Goal: Ask a question

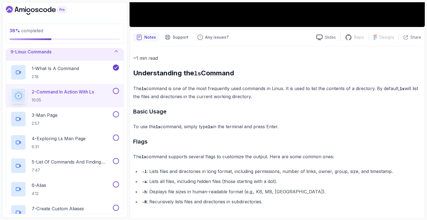
drag, startPoint x: 0, startPoint y: 0, endPoint x: 369, endPoint y: 87, distance: 379.1
click at [369, 87] on p "The ls command is one of the most frequently used commands in Linux. It is used…" at bounding box center [277, 92] width 288 height 16
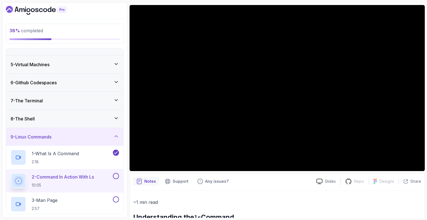
scroll to position [31, 0]
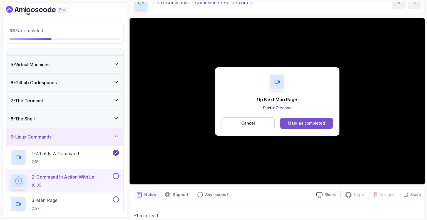
click at [306, 120] on div "Mark as completed" at bounding box center [305, 123] width 37 height 6
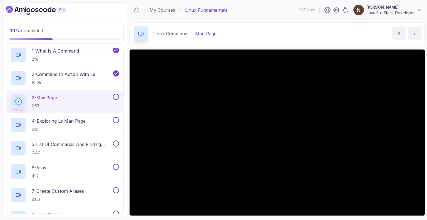
scroll to position [112, 0]
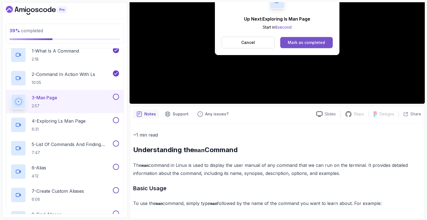
click at [288, 40] on button "Mark as completed" at bounding box center [306, 42] width 52 height 11
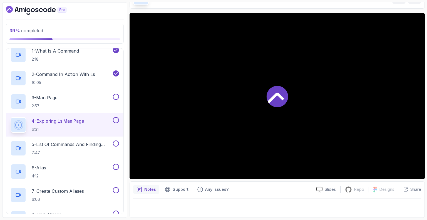
scroll to position [36, 0]
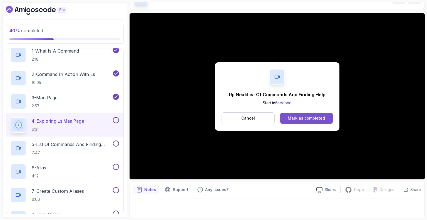
click at [300, 117] on div "Mark as completed" at bounding box center [305, 118] width 37 height 6
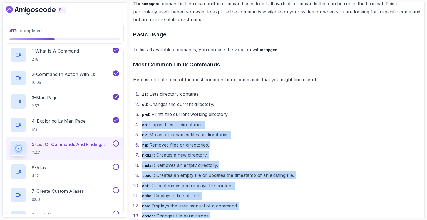
scroll to position [280, 0]
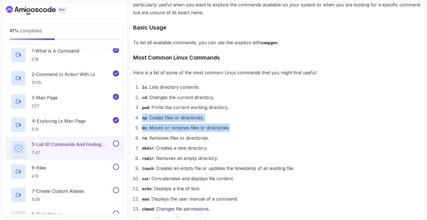
drag, startPoint x: 300, startPoint y: 213, endPoint x: 286, endPoint y: 119, distance: 95.8
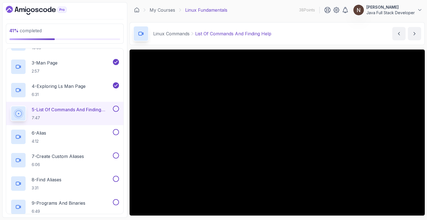
scroll to position [202, 0]
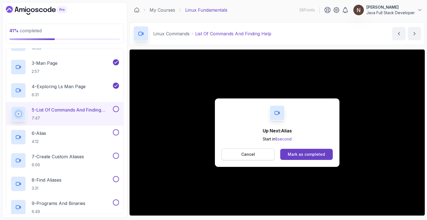
click at [261, 154] on button "Cancel" at bounding box center [247, 154] width 53 height 12
click at [294, 152] on div "Mark as completed" at bounding box center [305, 154] width 37 height 6
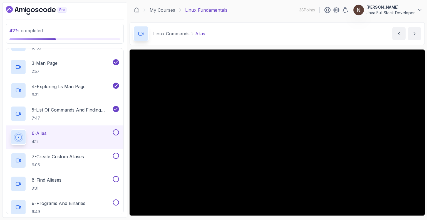
click at [42, 131] on p "6 - Alias" at bounding box center [39, 133] width 15 height 7
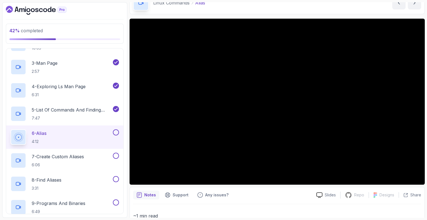
scroll to position [30, 0]
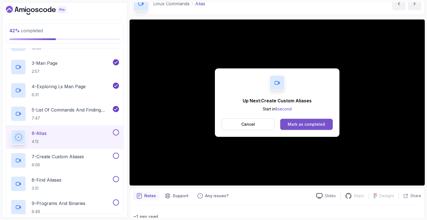
click at [298, 122] on div "Mark as completed" at bounding box center [305, 124] width 37 height 6
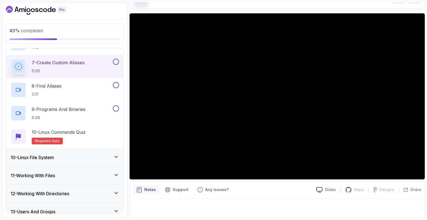
scroll to position [294, 0]
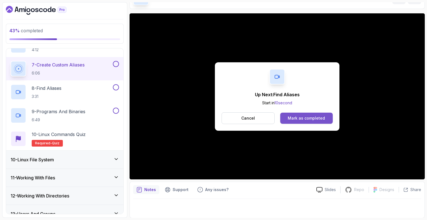
click at [307, 113] on button "Mark as completed" at bounding box center [306, 117] width 52 height 11
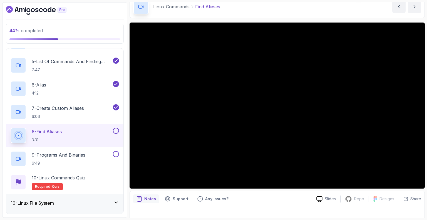
scroll to position [27, 0]
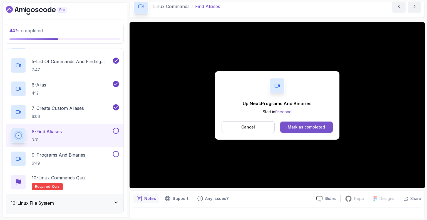
click at [314, 124] on div "Mark as completed" at bounding box center [305, 127] width 37 height 6
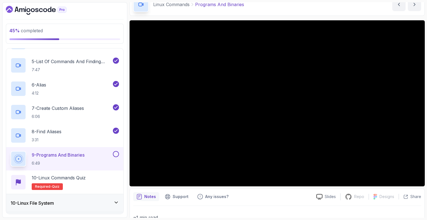
scroll to position [26, 0]
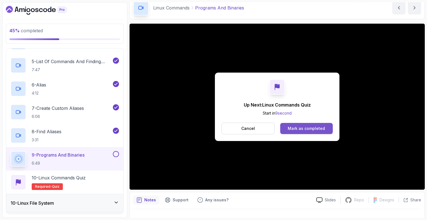
click at [311, 126] on div "Mark as completed" at bounding box center [305, 129] width 37 height 6
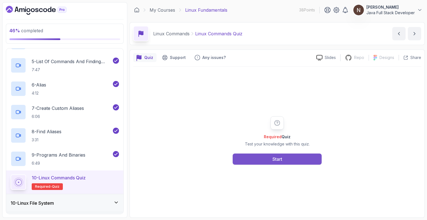
click at [267, 161] on button "Start" at bounding box center [276, 158] width 89 height 11
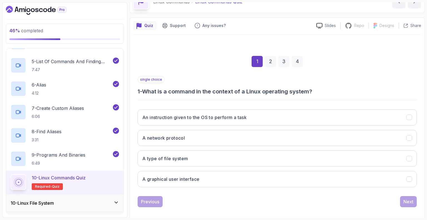
scroll to position [36, 0]
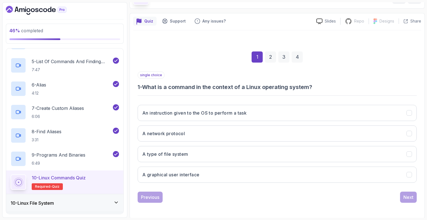
click at [225, 109] on h3 "An instruction given to the OS to perform a task" at bounding box center [194, 112] width 104 height 7
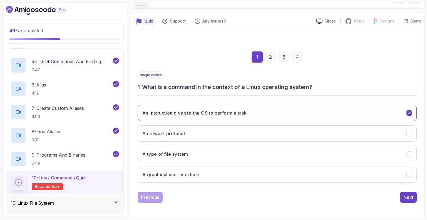
click at [270, 60] on div "2" at bounding box center [270, 56] width 11 height 11
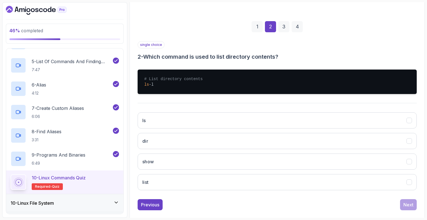
scroll to position [67, 0]
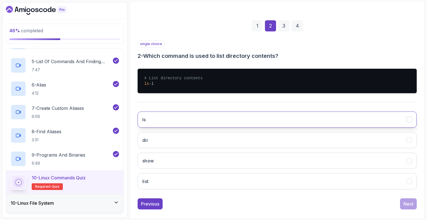
click at [182, 123] on button "ls" at bounding box center [276, 119] width 279 height 16
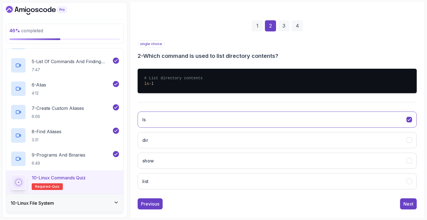
click at [285, 29] on div "3" at bounding box center [283, 25] width 11 height 11
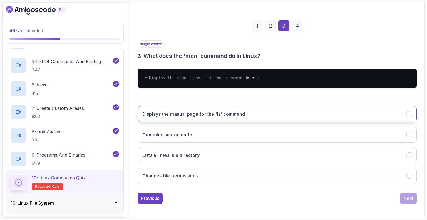
click at [240, 116] on h3 "Displays the manual page for the 'ls' command" at bounding box center [193, 114] width 102 height 7
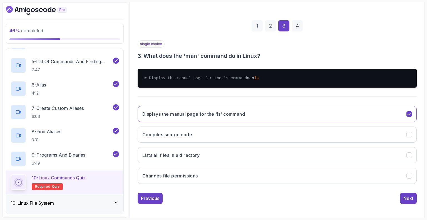
click at [293, 23] on div "4" at bounding box center [296, 25] width 11 height 11
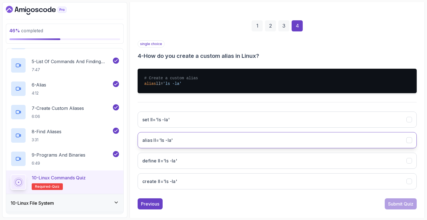
click at [195, 137] on button "alias ll='ls -la'" at bounding box center [276, 140] width 279 height 16
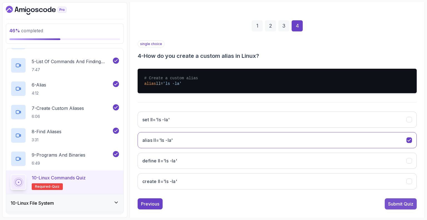
click at [397, 204] on div "Submit Quiz" at bounding box center [400, 203] width 25 height 7
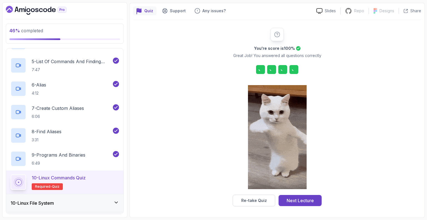
scroll to position [46, 0]
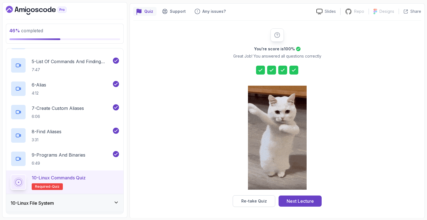
click at [261, 70] on icon at bounding box center [260, 70] width 3 height 2
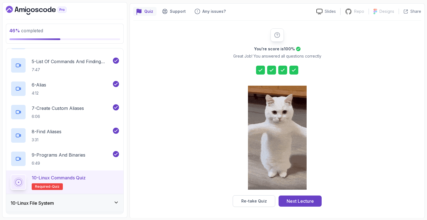
click at [261, 70] on icon at bounding box center [260, 70] width 3 height 2
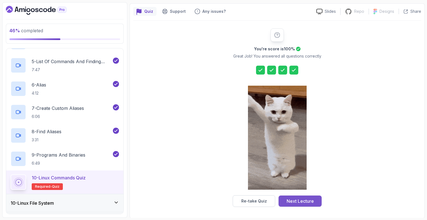
click at [298, 199] on div "Next Lecture" at bounding box center [299, 200] width 27 height 7
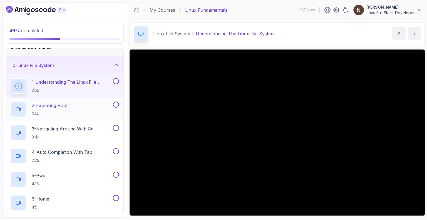
scroll to position [267, 0]
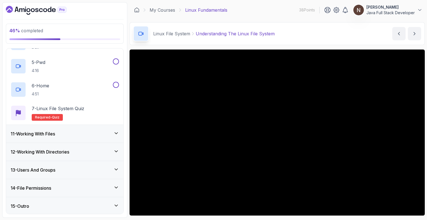
click at [61, 130] on div "11 - Working With Files" at bounding box center [65, 133] width 108 height 7
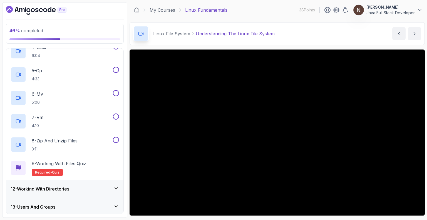
scroll to position [314, 0]
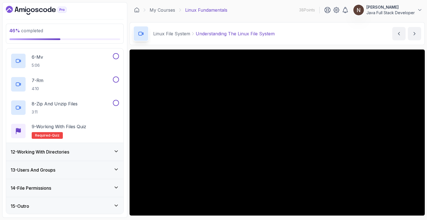
click at [54, 149] on h3 "12 - Working With Directories" at bounding box center [40, 151] width 59 height 7
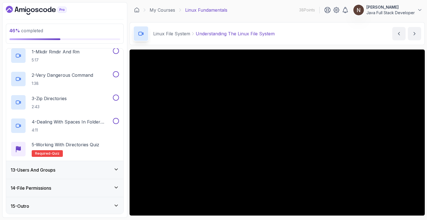
scroll to position [0, 0]
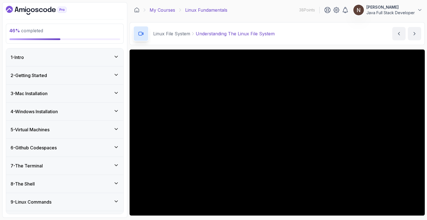
click at [164, 10] on link "My Courses" at bounding box center [162, 10] width 26 height 7
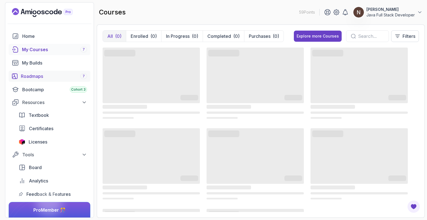
click at [64, 76] on div "Roadmaps 7" at bounding box center [54, 76] width 66 height 7
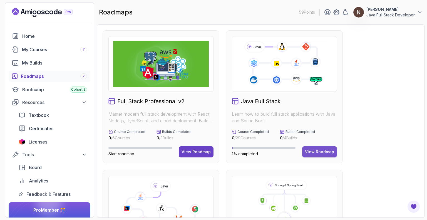
click at [311, 151] on div "View Roadmap" at bounding box center [319, 152] width 29 height 6
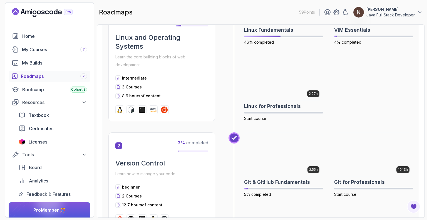
scroll to position [177, 0]
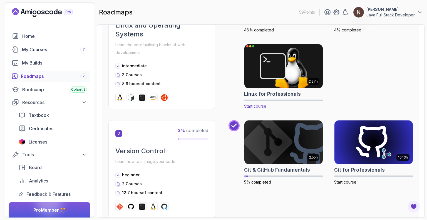
click at [289, 89] on div "2.27h Linux for Professionals Start course" at bounding box center [283, 76] width 79 height 65
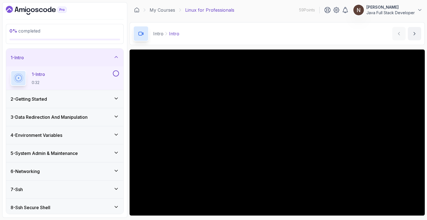
scroll to position [20, 0]
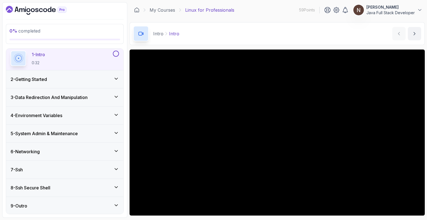
click at [72, 80] on div "2 - Getting Started" at bounding box center [65, 79] width 108 height 7
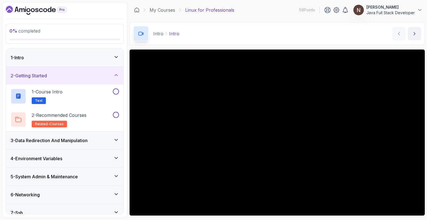
scroll to position [43, 0]
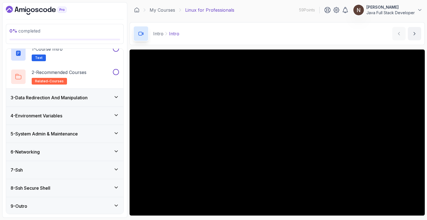
click at [71, 96] on h3 "3 - Data Redirection And Manipulation" at bounding box center [49, 97] width 77 height 7
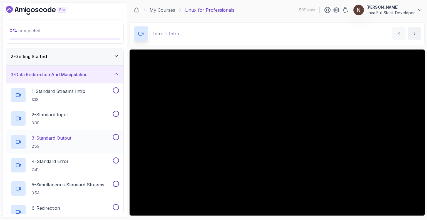
scroll to position [16, 0]
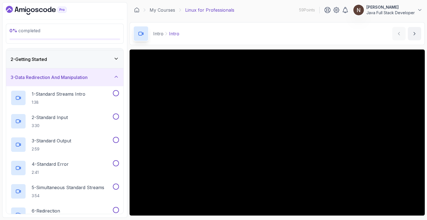
click at [82, 76] on h3 "3 - Data Redirection And Manipulation" at bounding box center [49, 77] width 77 height 7
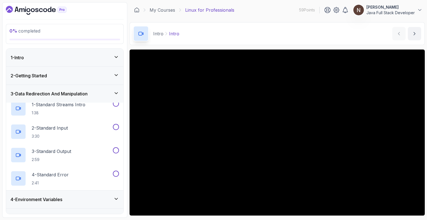
scroll to position [0, 0]
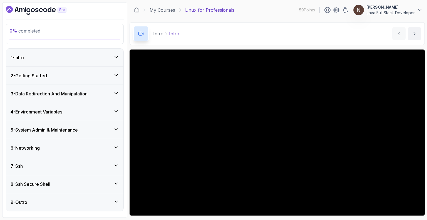
click at [87, 110] on div "4 - Environment Variables" at bounding box center [65, 111] width 108 height 7
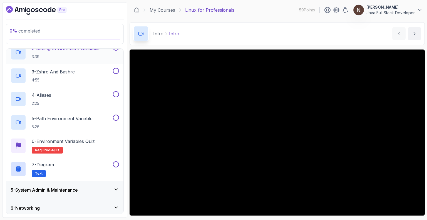
scroll to position [159, 0]
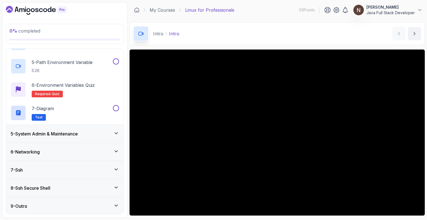
click at [90, 133] on div "5 - System Admin & Maintenance" at bounding box center [65, 133] width 108 height 7
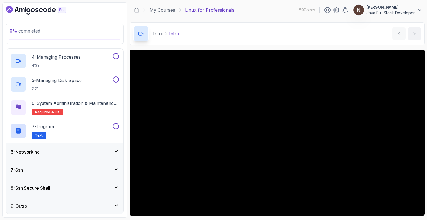
scroll to position [159, 0]
click at [64, 208] on div "9 - Outro" at bounding box center [65, 206] width 108 height 7
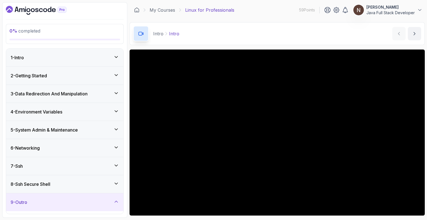
scroll to position [66, 0]
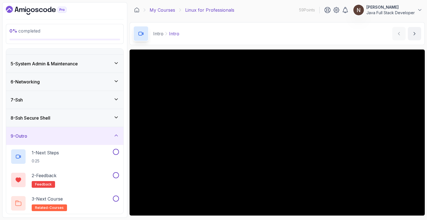
click at [171, 10] on link "My Courses" at bounding box center [162, 10] width 26 height 7
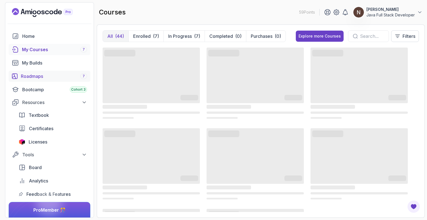
click at [74, 79] on div "Roadmaps 7" at bounding box center [54, 76] width 66 height 7
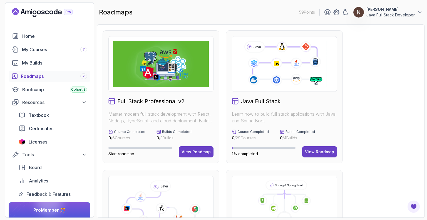
scroll to position [40, 0]
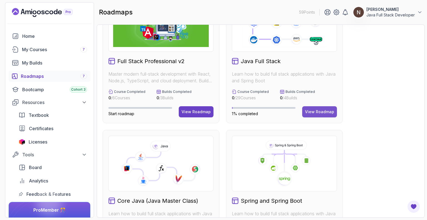
click at [314, 113] on div "View Roadmap" at bounding box center [319, 112] width 29 height 6
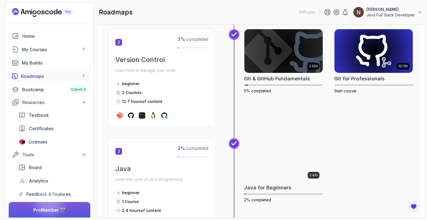
scroll to position [269, 0]
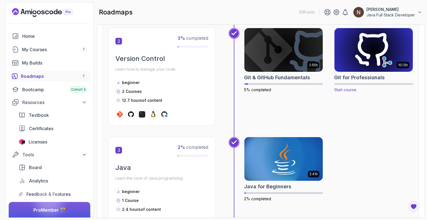
click at [385, 56] on img at bounding box center [373, 50] width 82 height 46
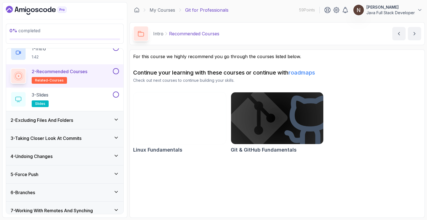
scroll to position [26, 0]
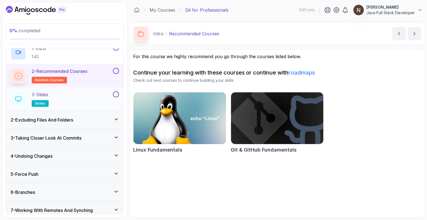
click at [47, 95] on p "3 - Slides" at bounding box center [40, 94] width 17 height 7
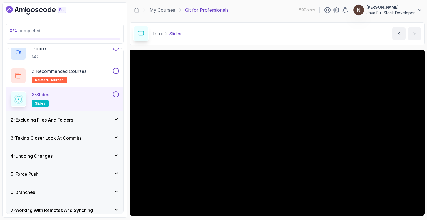
scroll to position [36, 0]
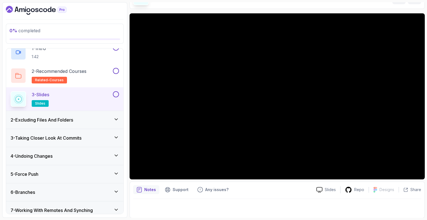
click at [50, 119] on h3 "2 - Excluding Files And Folders" at bounding box center [42, 119] width 62 height 7
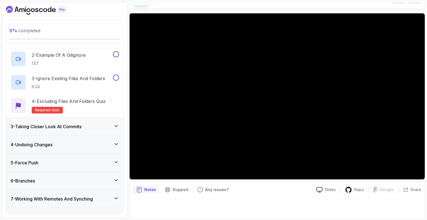
scroll to position [62, 0]
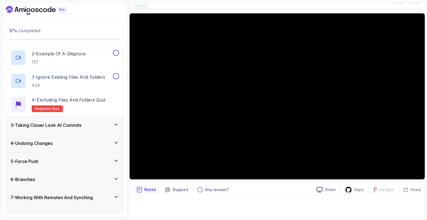
click at [41, 126] on h3 "3 - Taking Closer Look At Commits" at bounding box center [46, 125] width 71 height 7
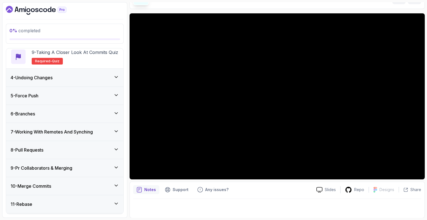
scroll to position [247, 0]
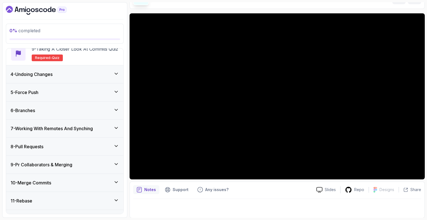
click at [44, 74] on h3 "4 - Undoing Changes" at bounding box center [32, 74] width 42 height 7
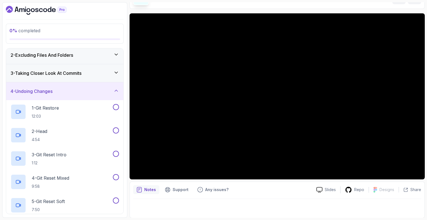
scroll to position [21, 0]
click at [47, 89] on h3 "4 - Undoing Changes" at bounding box center [32, 90] width 42 height 7
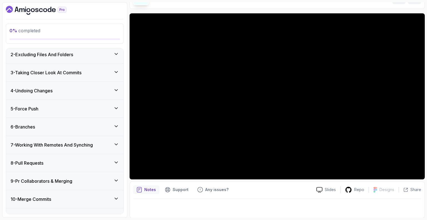
click at [50, 105] on div "5 - Force Push" at bounding box center [65, 108] width 108 height 7
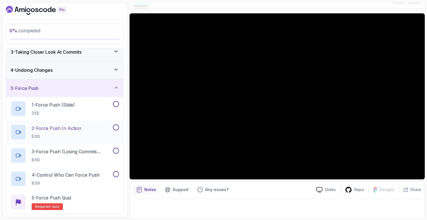
scroll to position [40, 0]
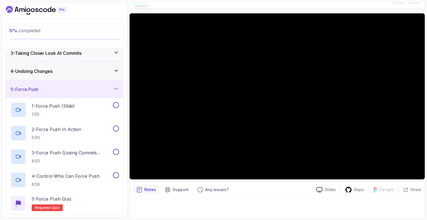
click at [52, 90] on div "5 - Force Push" at bounding box center [65, 89] width 108 height 7
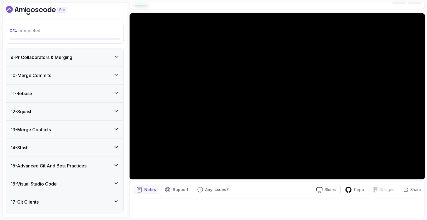
scroll to position [194, 0]
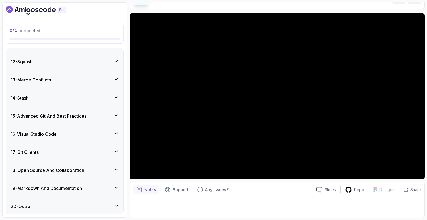
click at [61, 174] on div "18 - Open Source And Collaboration" at bounding box center [64, 170] width 117 height 18
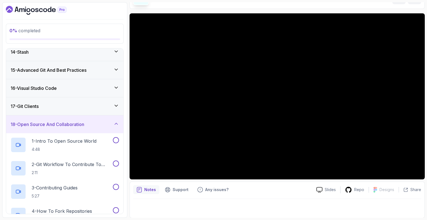
scroll to position [217, 0]
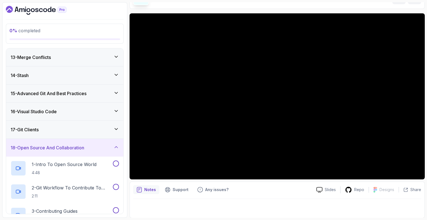
click at [63, 147] on h3 "18 - Open Source And Collaboration" at bounding box center [48, 147] width 74 height 7
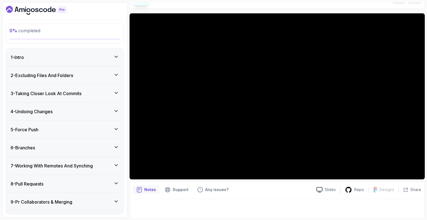
scroll to position [0, 0]
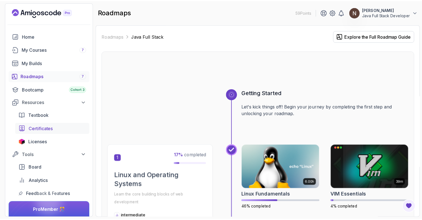
scroll to position [21, 0]
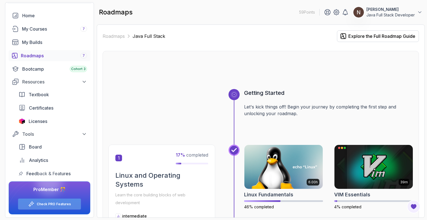
click at [56, 202] on link "Check PRO Features" at bounding box center [54, 204] width 34 height 4
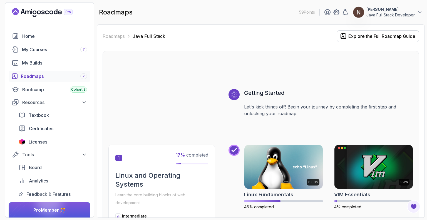
click at [360, 11] on img at bounding box center [358, 12] width 11 height 11
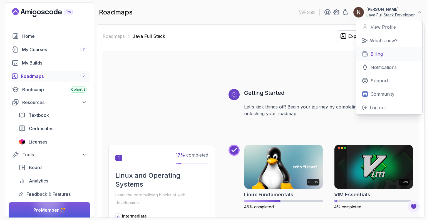
click at [378, 51] on p "Billing" at bounding box center [376, 54] width 12 height 7
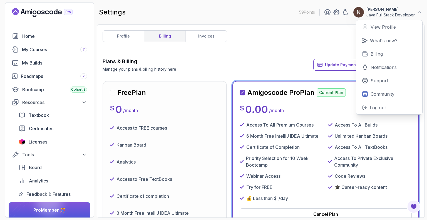
click at [258, 64] on div "Plans & Billing Manage your plans & billing history here Update Payment Details…" at bounding box center [260, 64] width 316 height 14
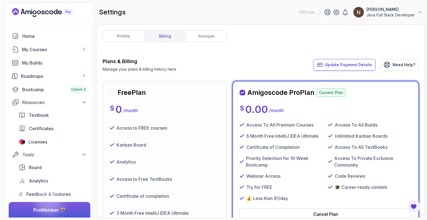
click at [334, 63] on span "Update Payment Details" at bounding box center [348, 65] width 47 height 6
click at [197, 32] on link "invoices" at bounding box center [205, 36] width 41 height 11
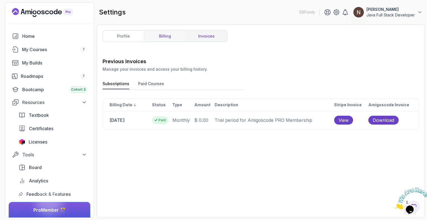
click at [168, 36] on link "billing" at bounding box center [164, 36] width 41 height 11
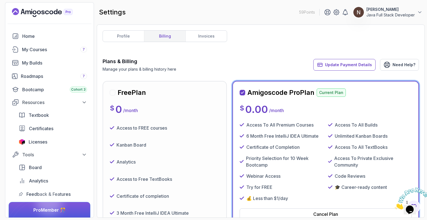
click at [397, 11] on p "[PERSON_NAME]" at bounding box center [390, 10] width 48 height 6
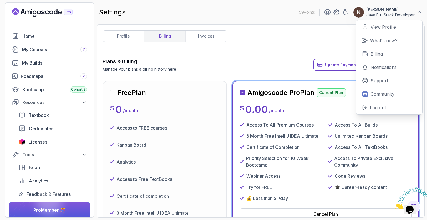
click at [56, 205] on div at bounding box center [49, 202] width 27 height 27
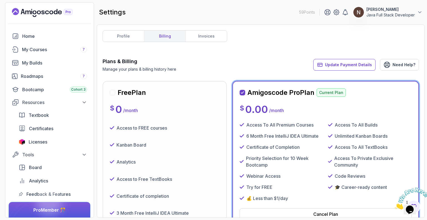
click at [45, 205] on div at bounding box center [49, 202] width 27 height 27
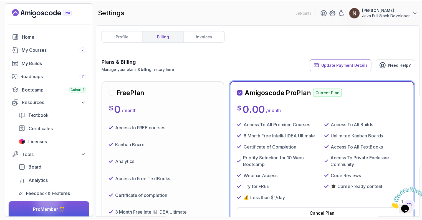
scroll to position [21, 0]
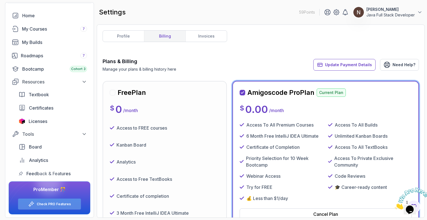
click at [42, 202] on link "Check PRO Features" at bounding box center [54, 204] width 34 height 4
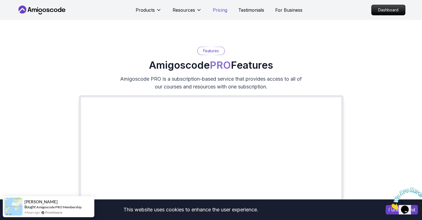
click at [220, 11] on p "Pricing" at bounding box center [220, 10] width 14 height 7
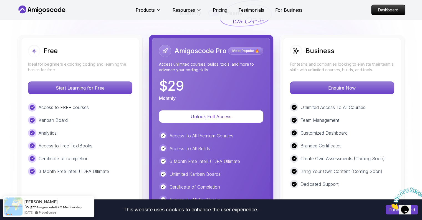
scroll to position [1265, 0]
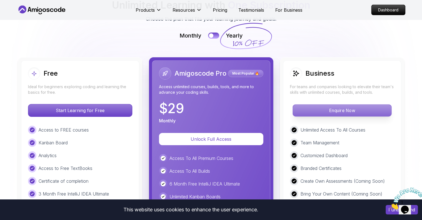
click at [351, 104] on p "Enquire Now" at bounding box center [342, 110] width 99 height 12
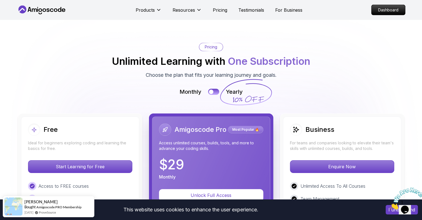
scroll to position [1210, 0]
click at [217, 88] on button at bounding box center [214, 91] width 12 height 6
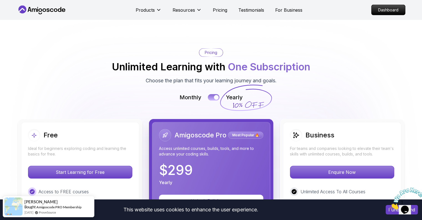
scroll to position [1203, 0]
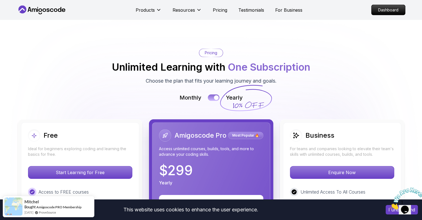
click at [209, 94] on button at bounding box center [214, 97] width 12 height 6
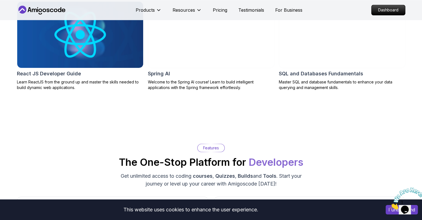
scroll to position [688, 0]
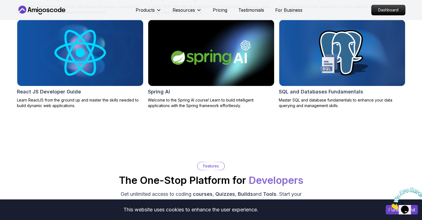
click at [404, 205] on img at bounding box center [407, 198] width 34 height 22
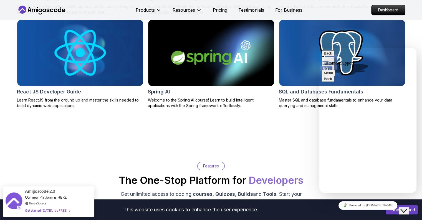
click at [320, 48] on textarea at bounding box center [320, 48] width 0 height 0
type textarea "how much for 1 course"
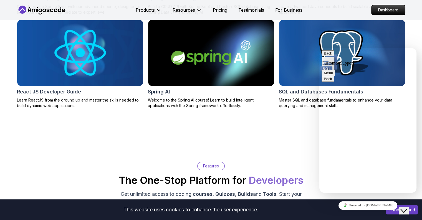
type textarea "price"
click at [328, 56] on button "Back" at bounding box center [328, 53] width 13 height 6
type input "price"
click at [324, 55] on icon "button" at bounding box center [324, 53] width 0 height 4
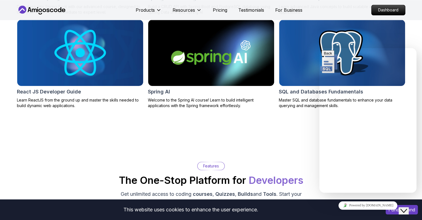
click at [320, 11] on nav "Products Resources Pricing Testimonials For Business Dashboard" at bounding box center [211, 10] width 389 height 20
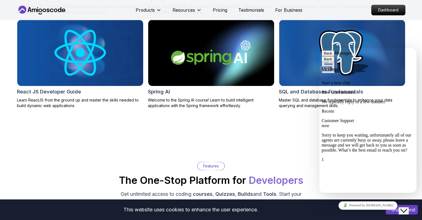
click at [407, 207] on icon "Close Chat This icon closes the chat window." at bounding box center [404, 210] width 7 height 7
